Goal: Information Seeking & Learning: Learn about a topic

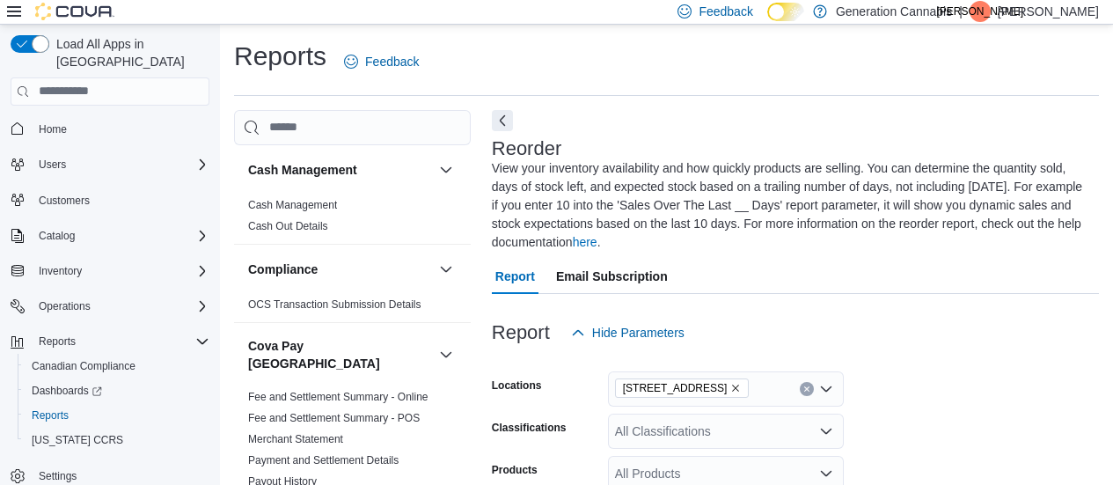
scroll to position [334, 0]
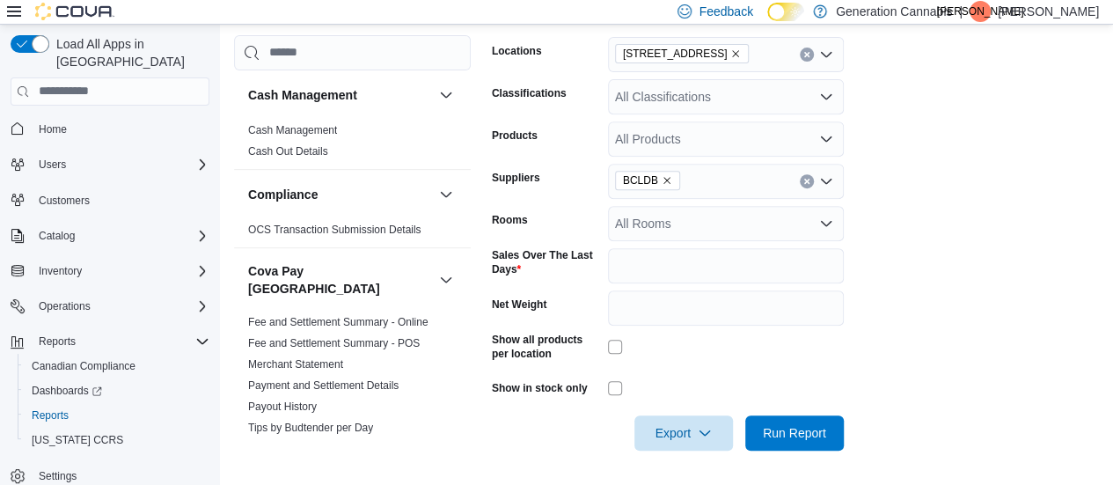
click at [970, 252] on form "Locations [STREET_ADDRESS] Classifications All Classifications Products All Pro…" at bounding box center [795, 233] width 607 height 435
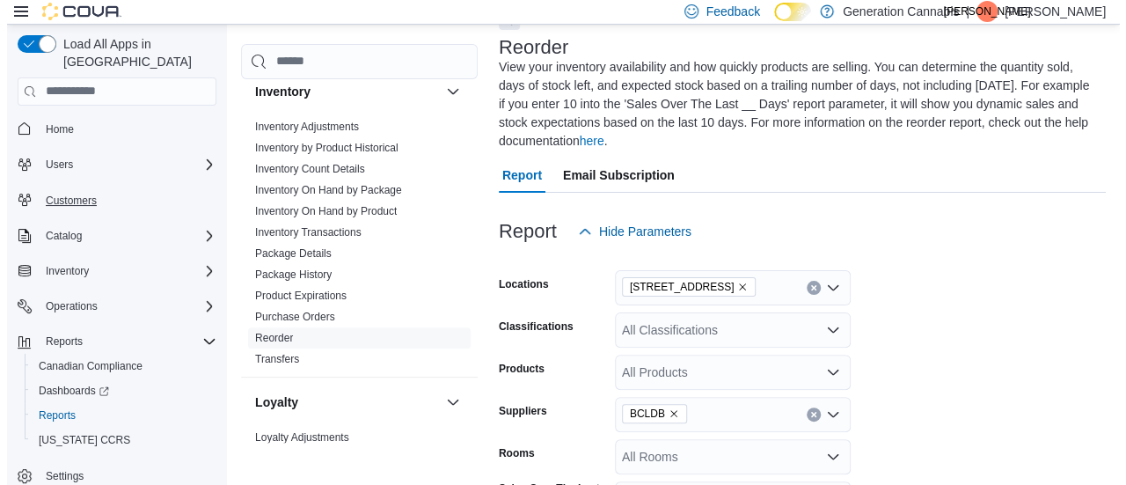
scroll to position [0, 0]
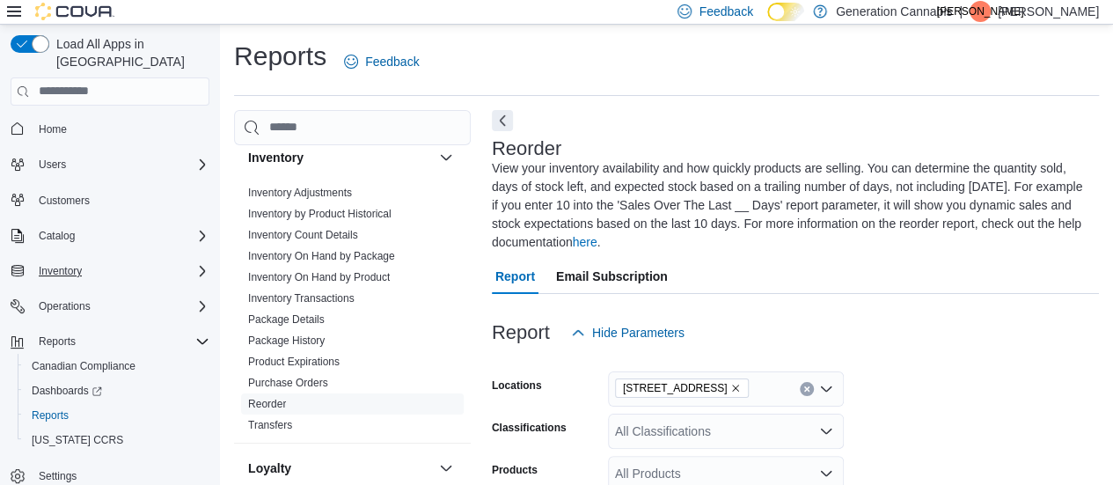
click at [90, 260] on div "Inventory" at bounding box center [121, 270] width 178 height 21
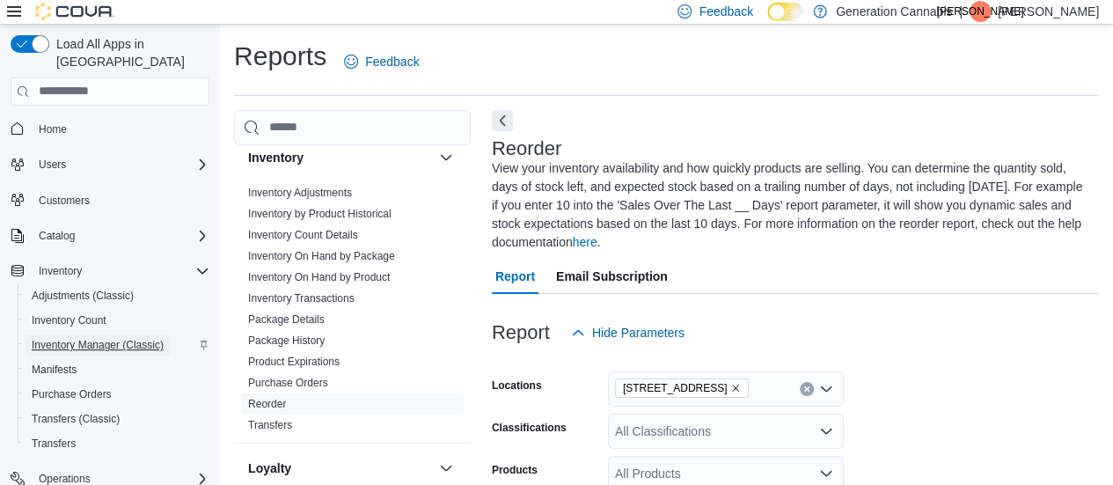
click at [84, 338] on span "Inventory Manager (Classic)" at bounding box center [98, 345] width 132 height 14
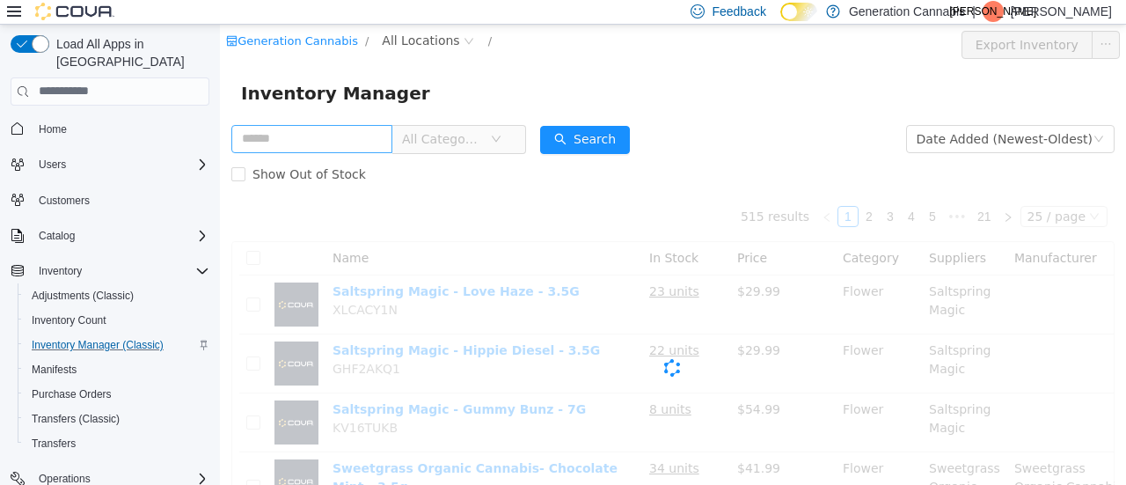
click at [314, 137] on input "text" at bounding box center [311, 138] width 161 height 28
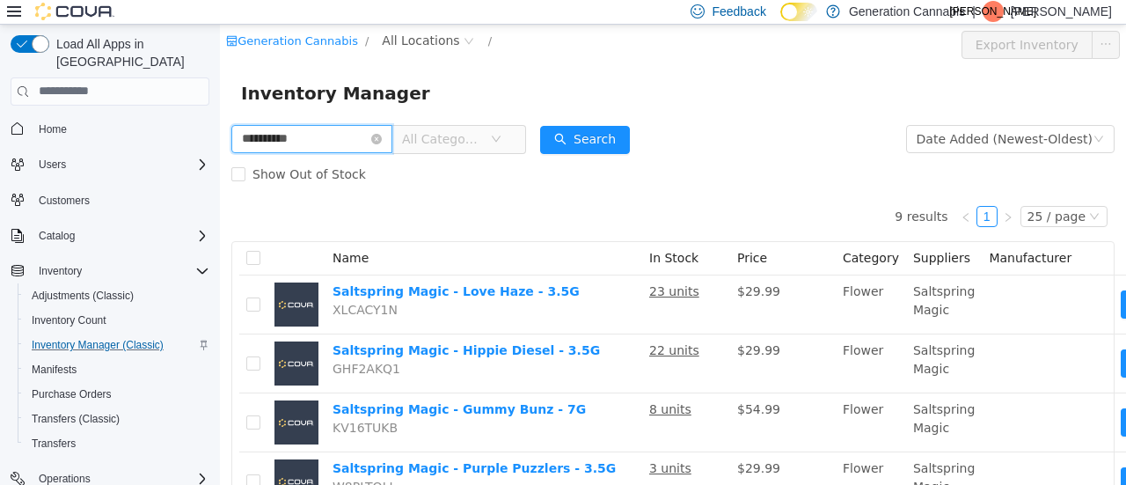
click at [348, 147] on input "**********" at bounding box center [311, 138] width 161 height 28
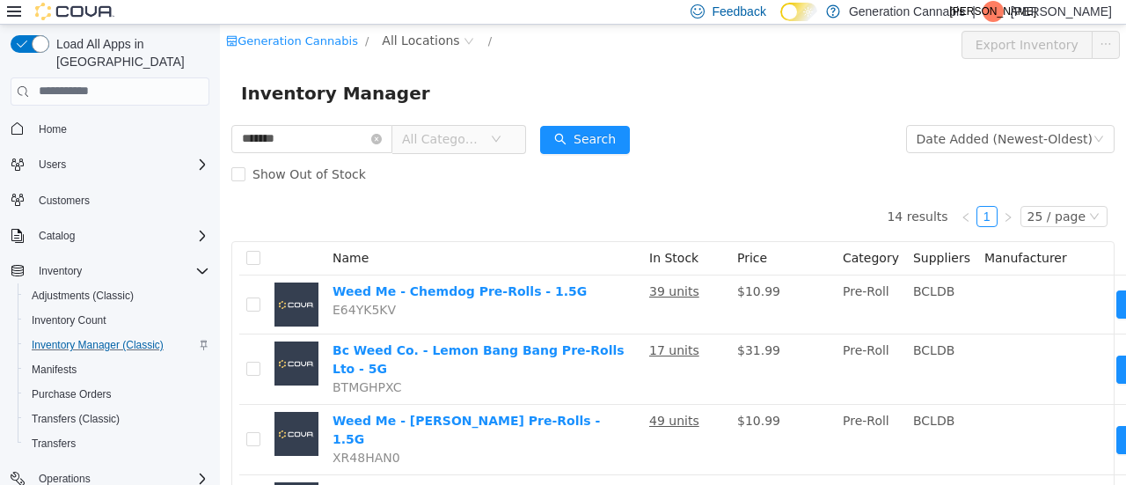
click at [501, 141] on icon "icon: down" at bounding box center [496, 138] width 9 height 6
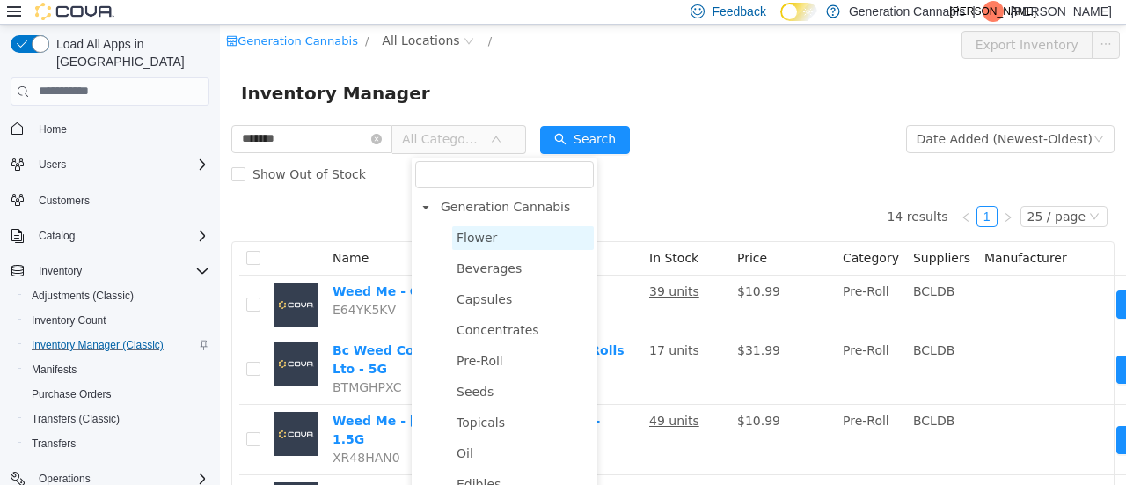
click at [472, 242] on span "Flower" at bounding box center [477, 237] width 40 height 14
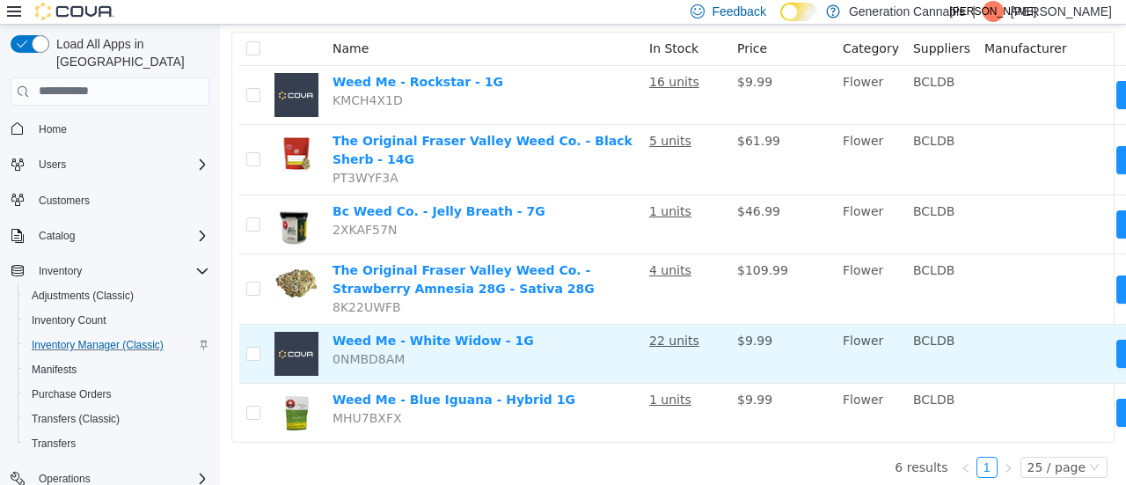
scroll to position [227, 0]
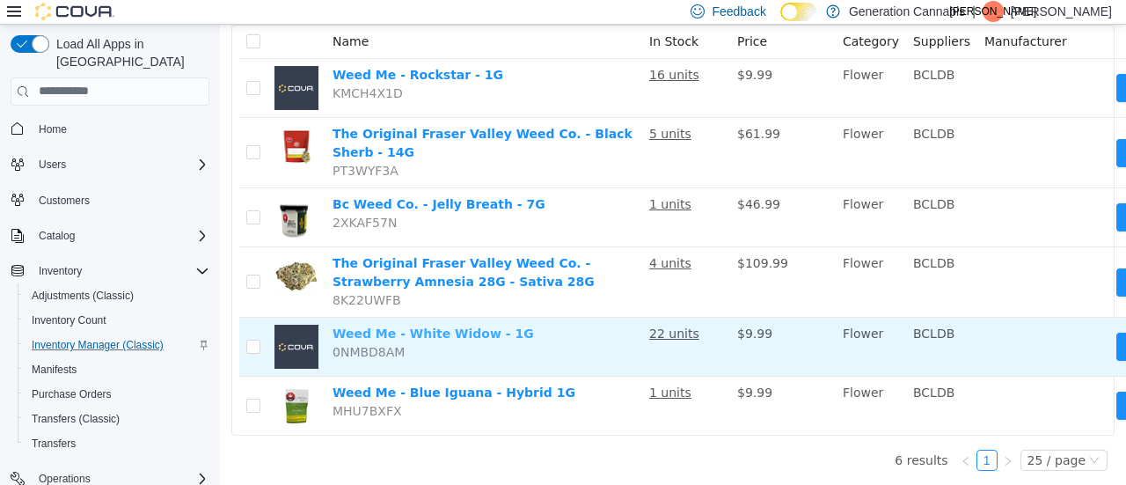
click at [443, 325] on link "Weed Me - White Widow - 1G" at bounding box center [433, 332] width 201 height 14
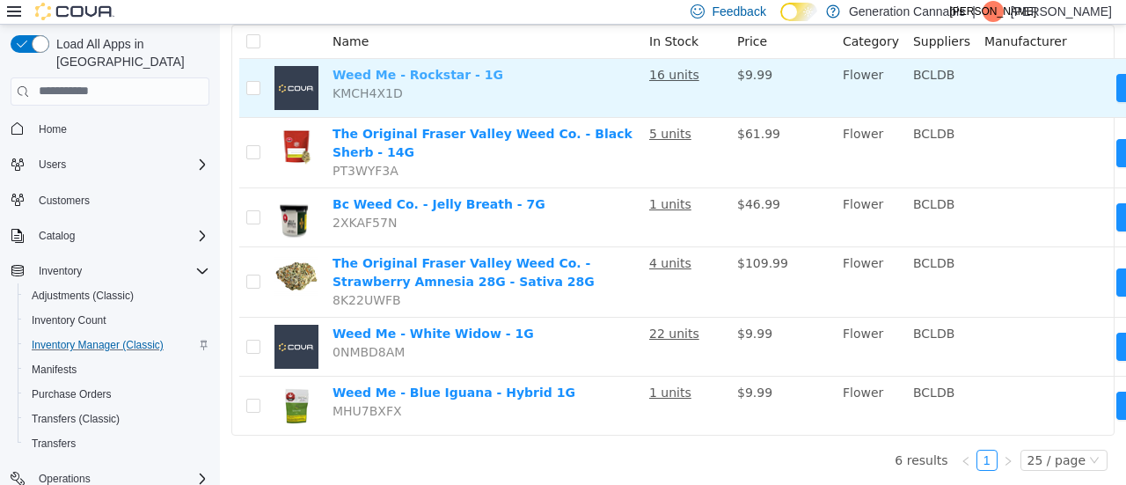
click at [400, 67] on link "Weed Me - Rockstar - 1G" at bounding box center [418, 74] width 171 height 14
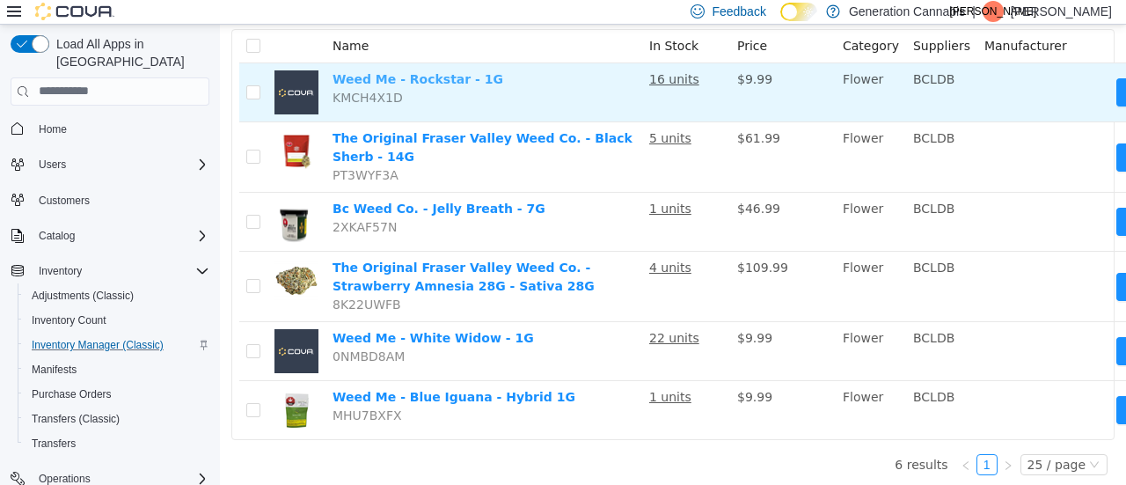
scroll to position [0, 0]
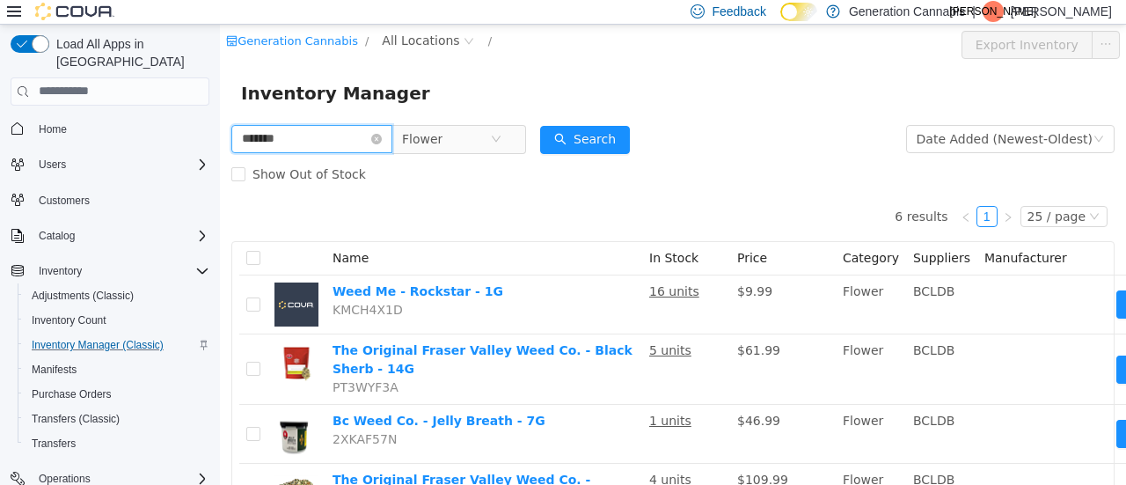
click at [336, 131] on input "*******" at bounding box center [311, 138] width 161 height 28
type input "**********"
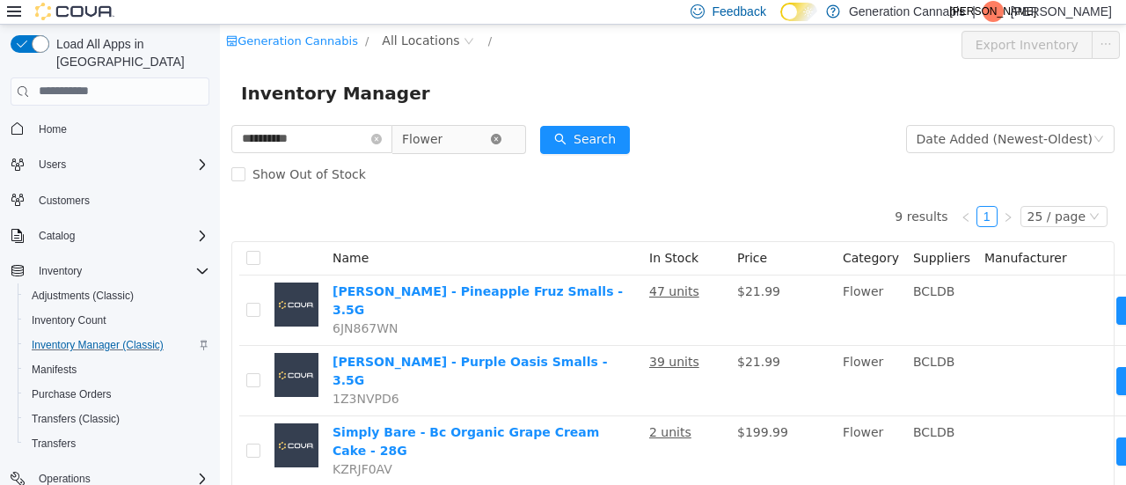
click at [501, 143] on icon "icon: close-circle" at bounding box center [496, 138] width 11 height 11
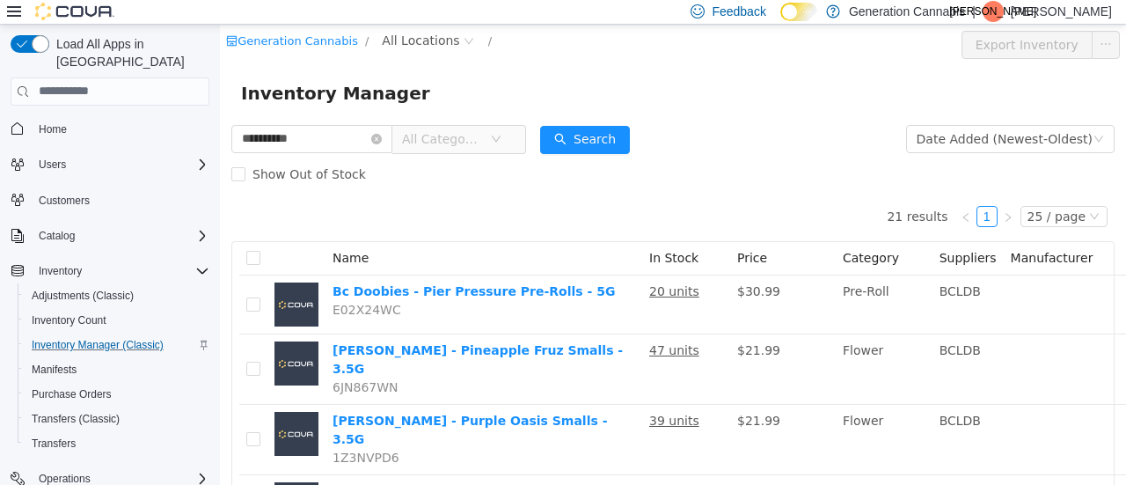
click at [490, 140] on span "All Categories" at bounding box center [446, 138] width 88 height 26
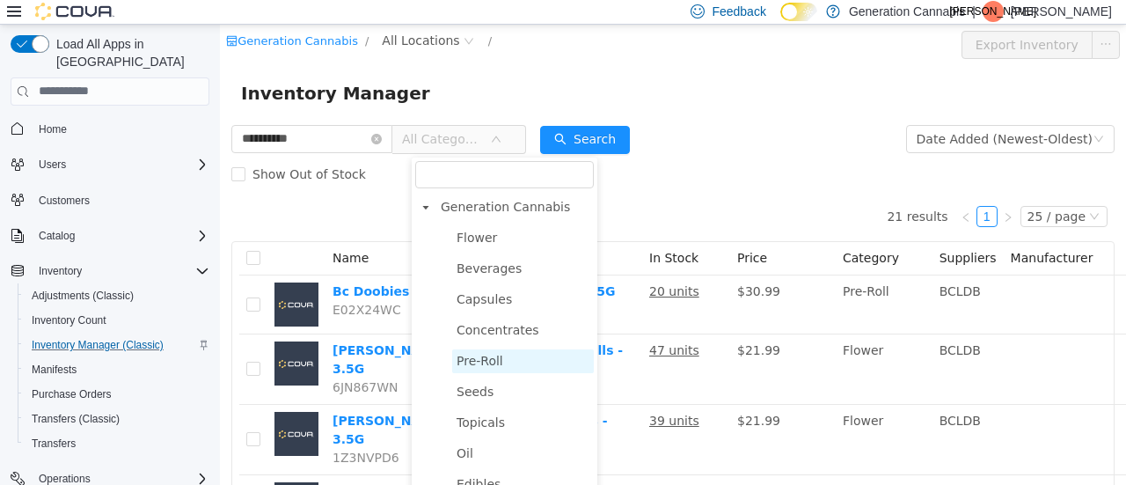
click at [470, 362] on span "Pre-Roll" at bounding box center [480, 360] width 47 height 14
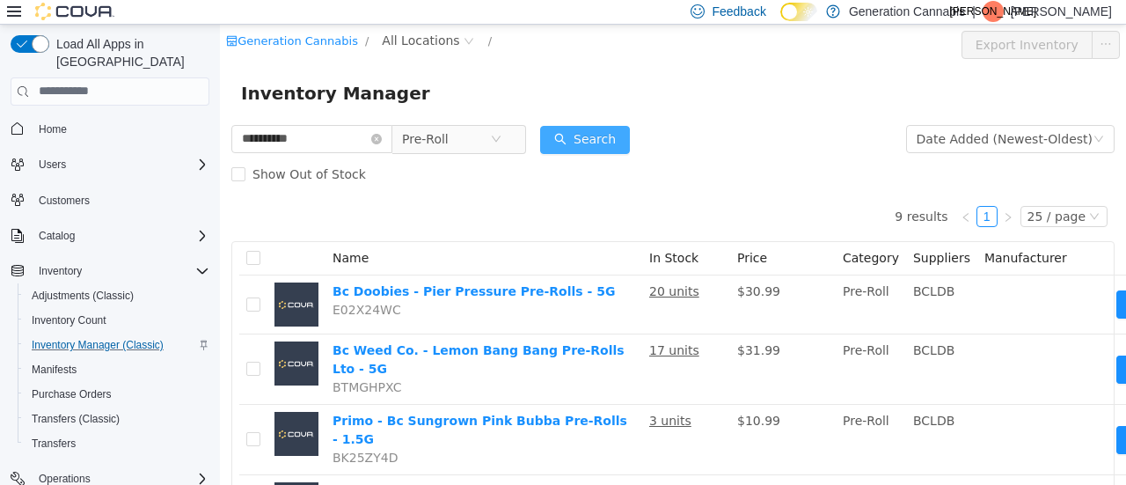
click at [614, 142] on button "Search" at bounding box center [585, 139] width 90 height 28
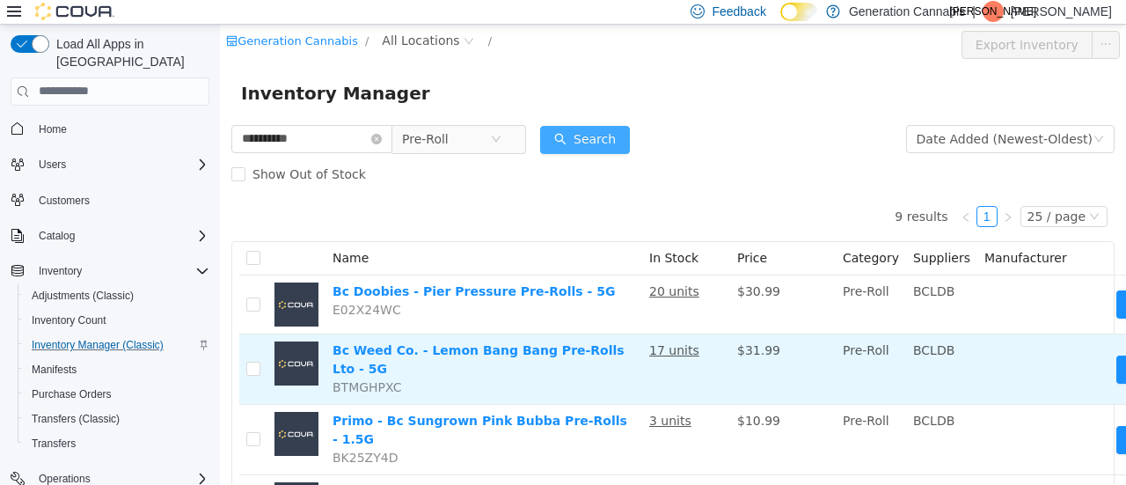
scroll to position [176, 0]
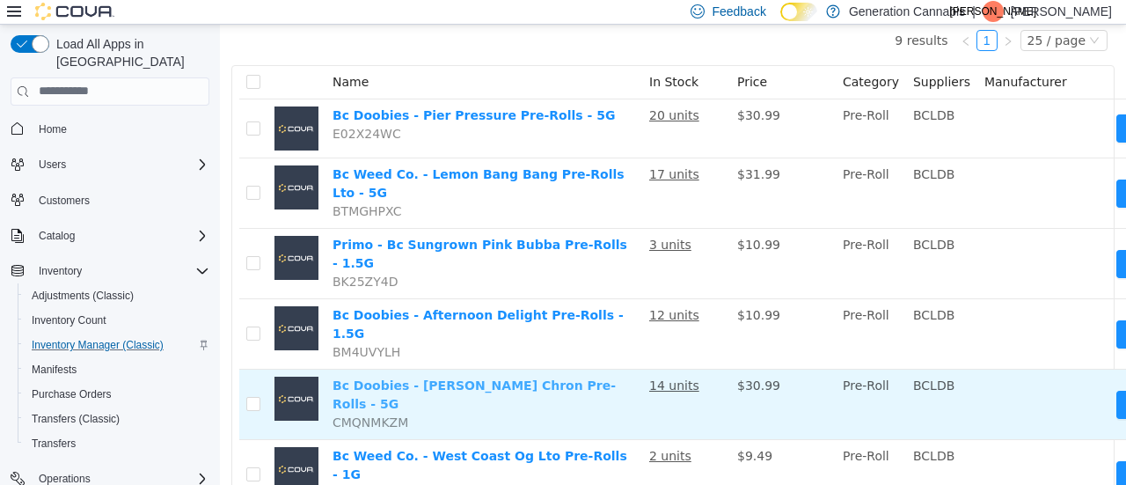
click at [530, 377] on link "Bc Doobies - Genghis Chron Pre-Rolls - 5G" at bounding box center [474, 393] width 283 height 33
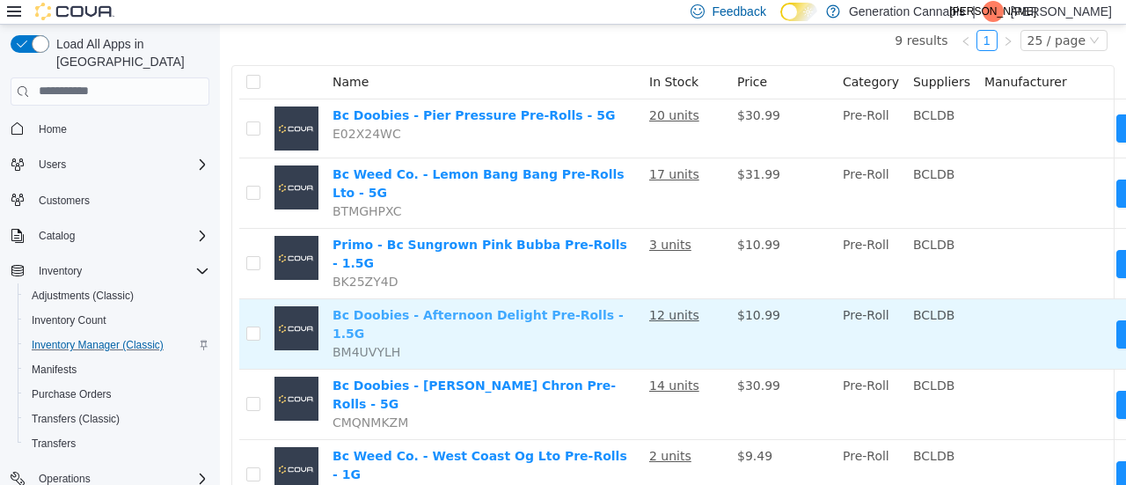
click at [493, 307] on link "Bc Doobies - Afternoon Delight Pre-Rolls - 1.5G" at bounding box center [478, 323] width 291 height 33
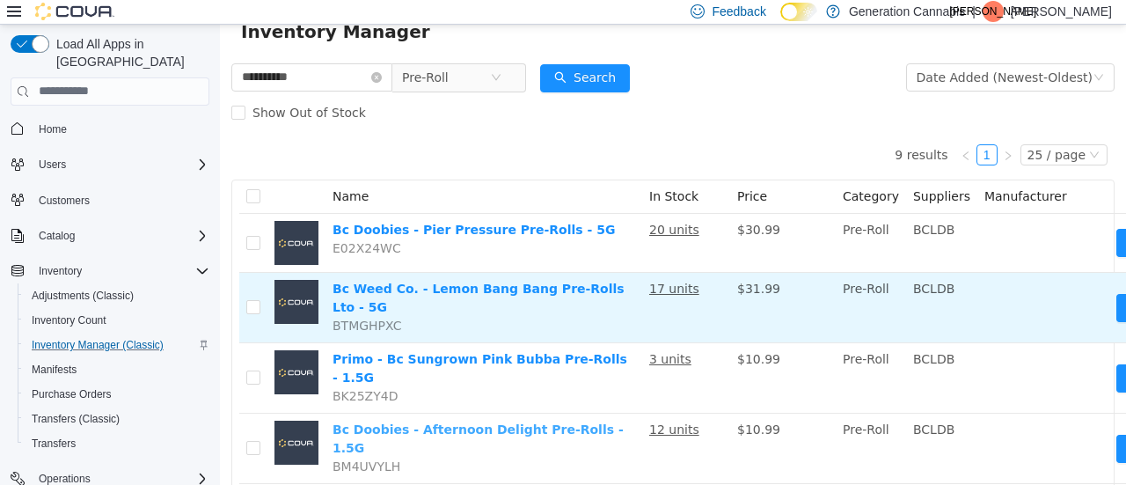
scroll to position [88, 0]
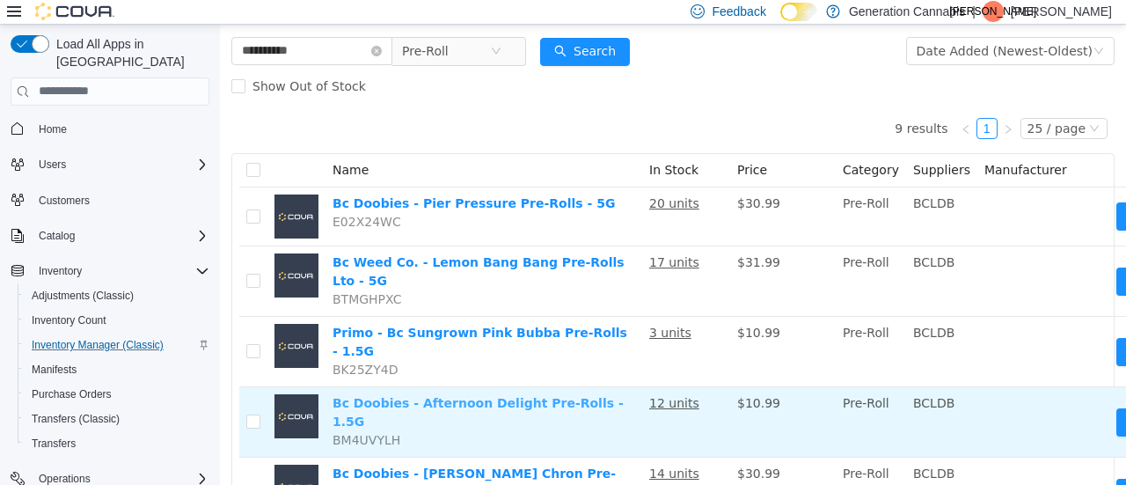
click at [533, 395] on link "Bc Doobies - Afternoon Delight Pre-Rolls - 1.5G" at bounding box center [478, 411] width 291 height 33
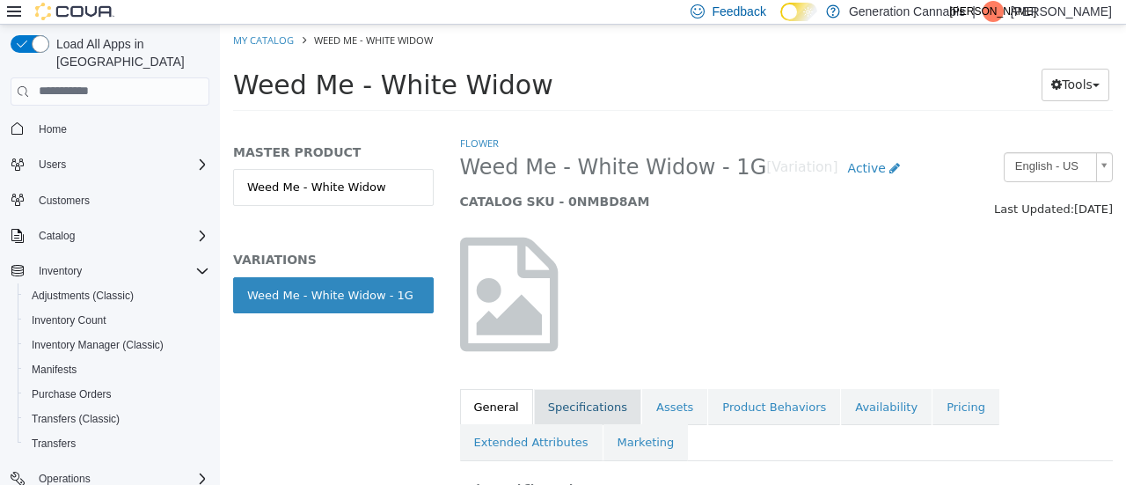
click at [605, 404] on link "Specifications" at bounding box center [587, 406] width 107 height 37
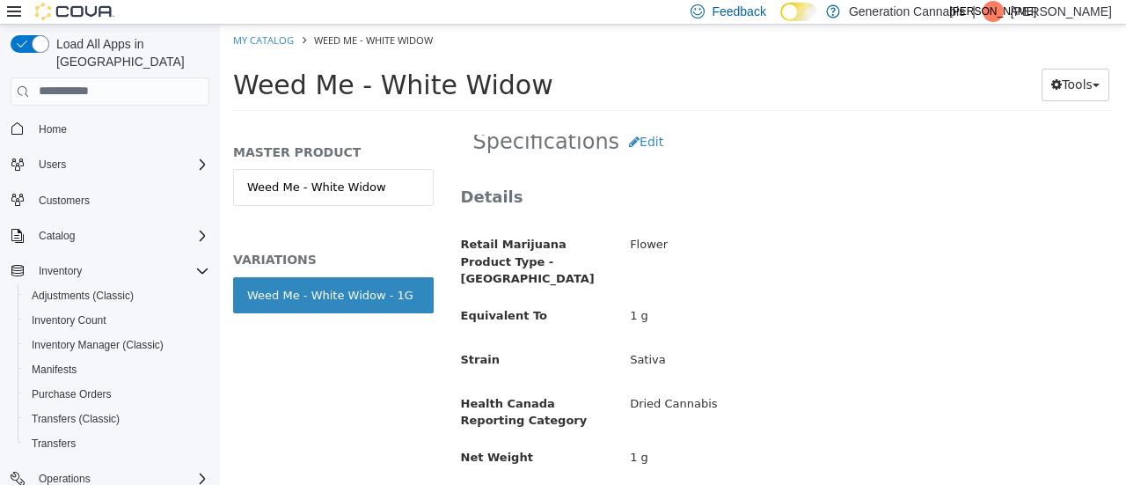
scroll to position [352, 0]
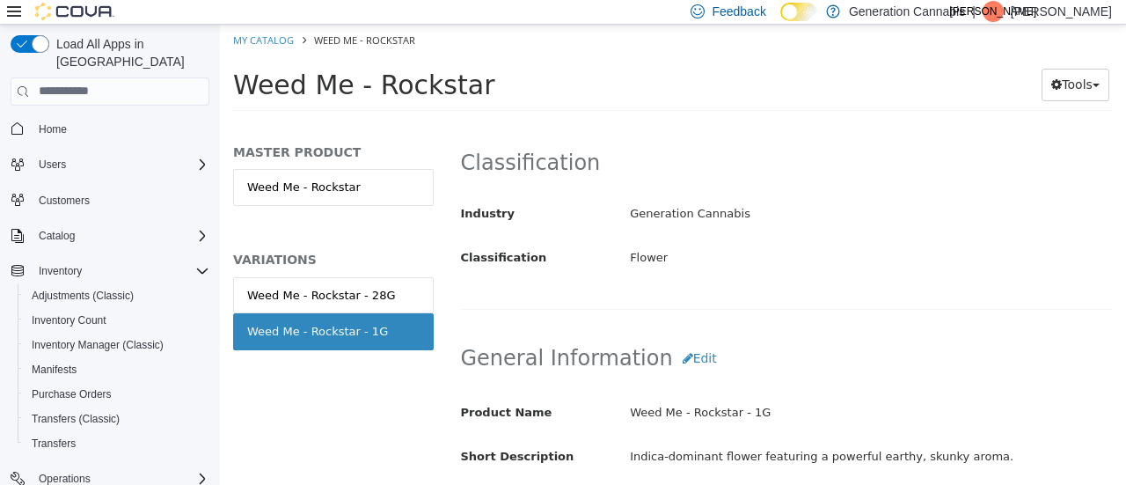
scroll to position [264, 0]
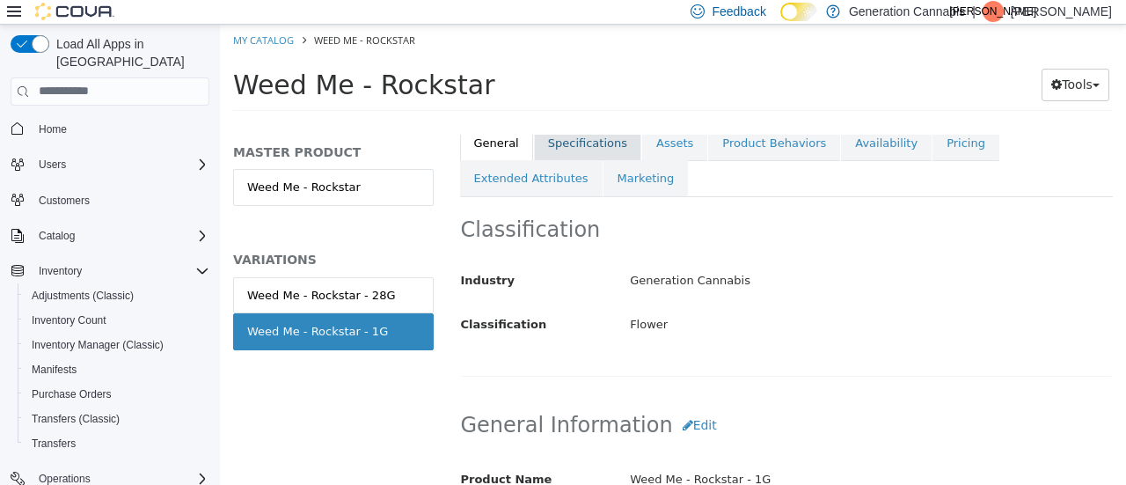
click at [570, 144] on link "Specifications" at bounding box center [587, 142] width 107 height 37
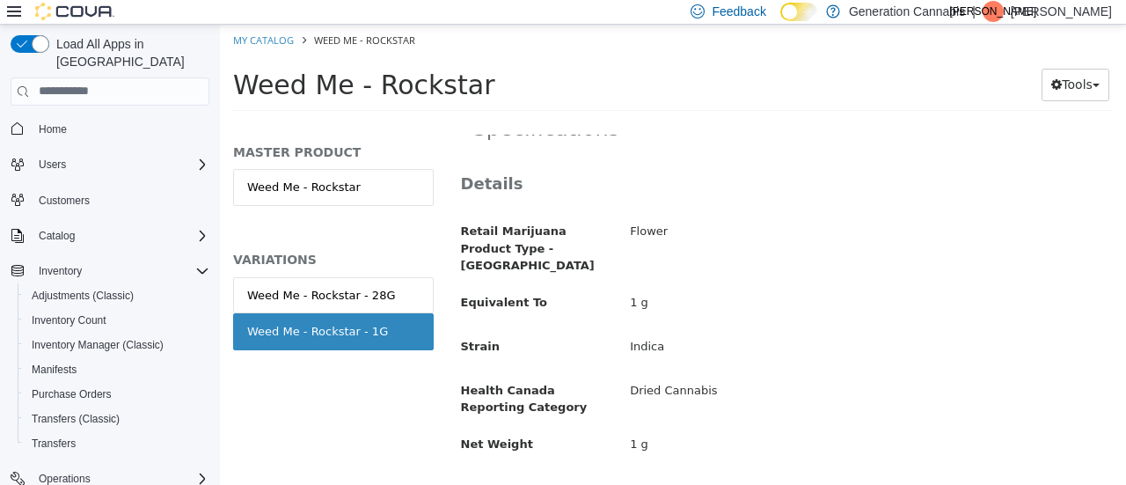
scroll to position [352, 0]
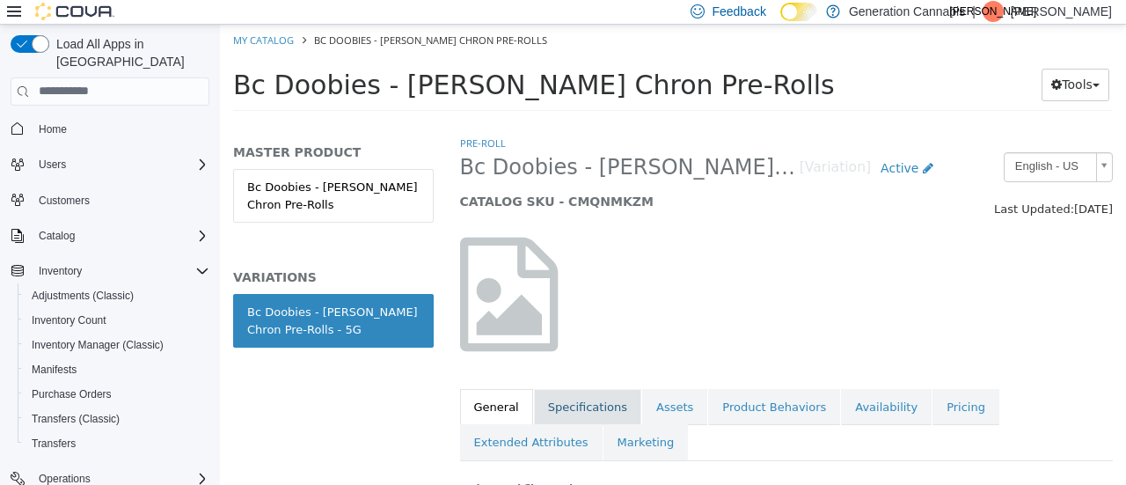
click at [589, 406] on link "Specifications" at bounding box center [587, 406] width 107 height 37
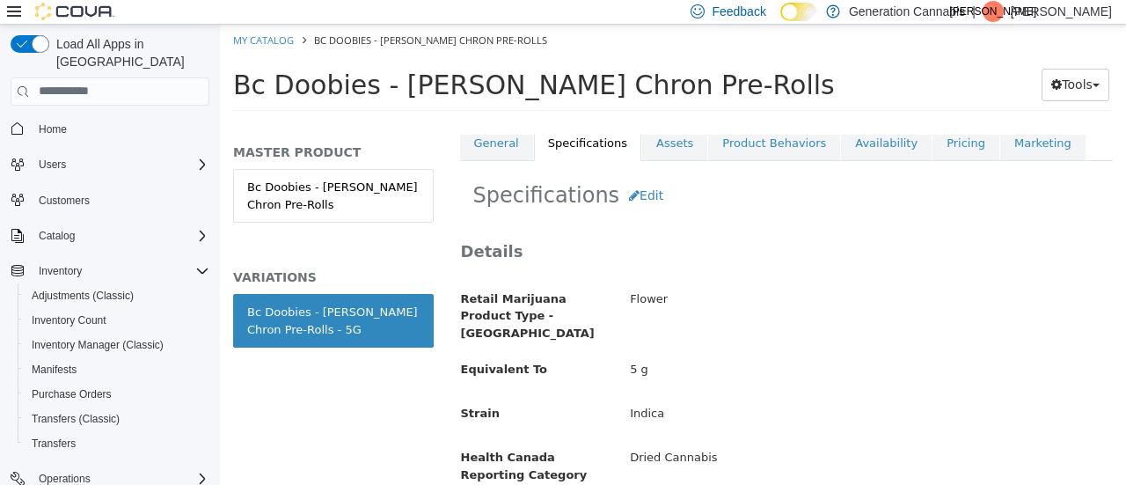
scroll to position [352, 0]
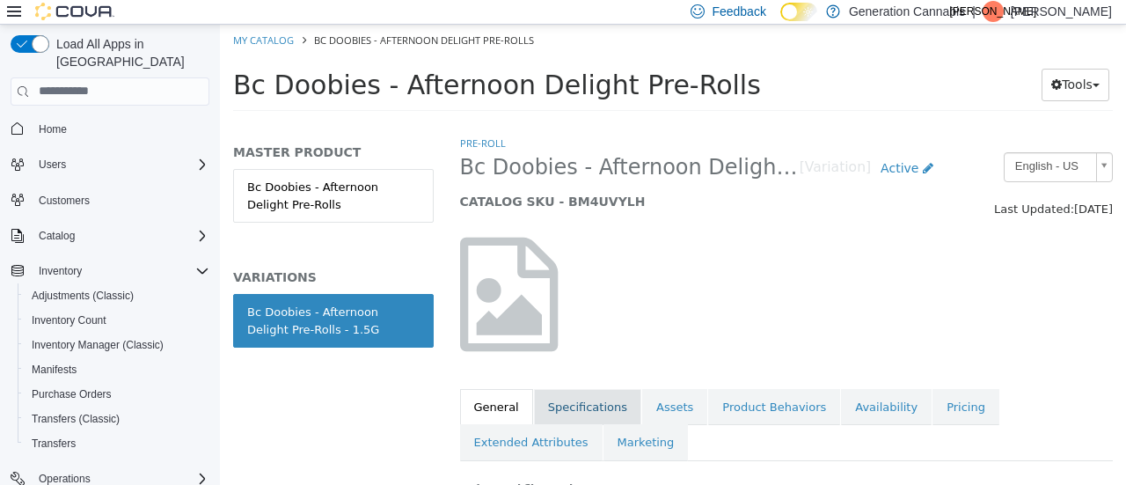
click at [598, 416] on link "Specifications" at bounding box center [587, 406] width 107 height 37
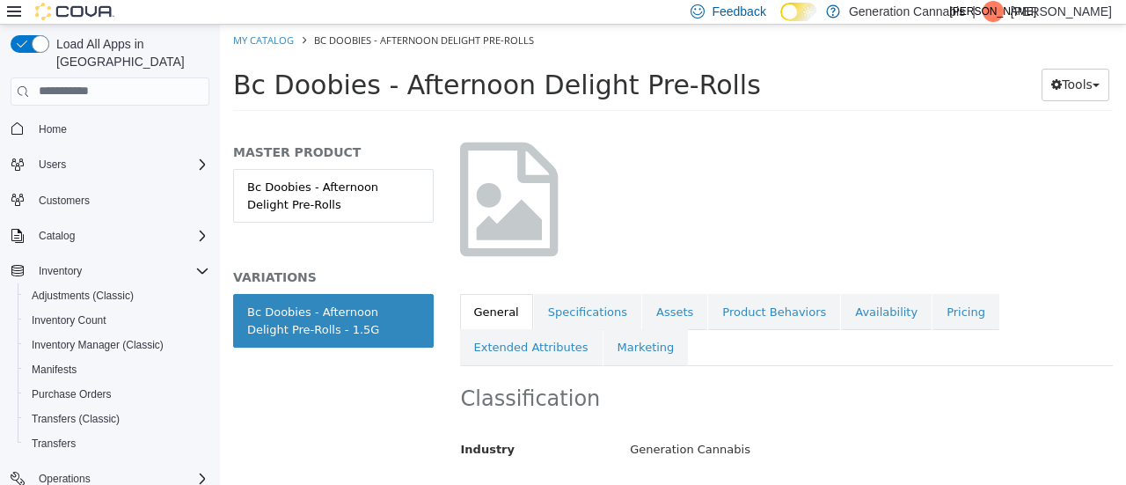
scroll to position [176, 0]
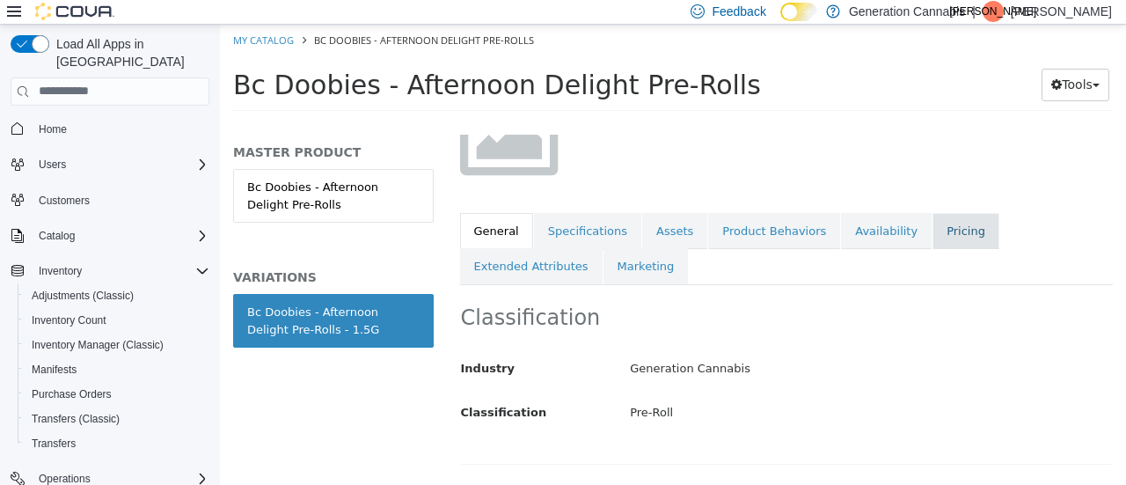
click at [932, 226] on link "Pricing" at bounding box center [965, 230] width 67 height 37
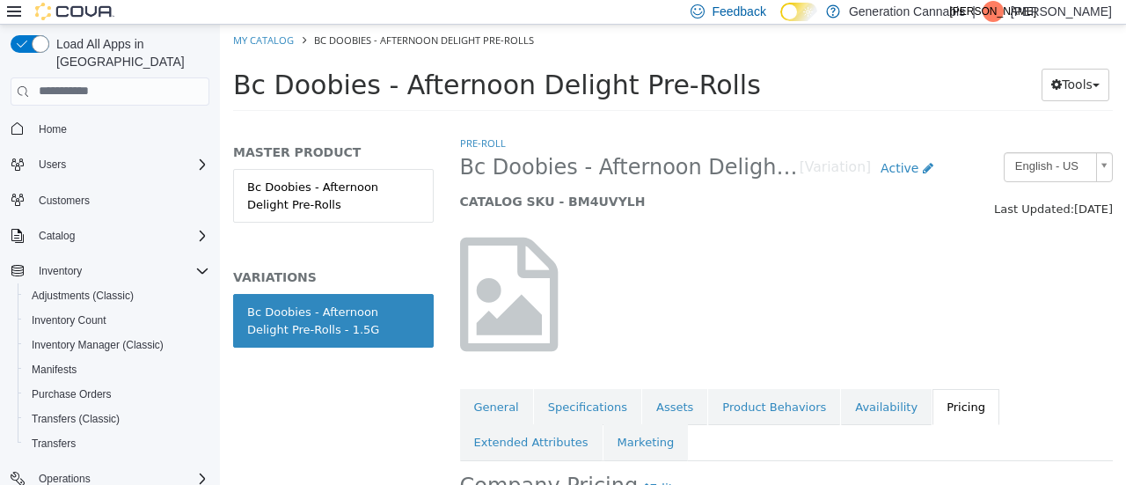
scroll to position [260, 0]
